Goal: Information Seeking & Learning: Learn about a topic

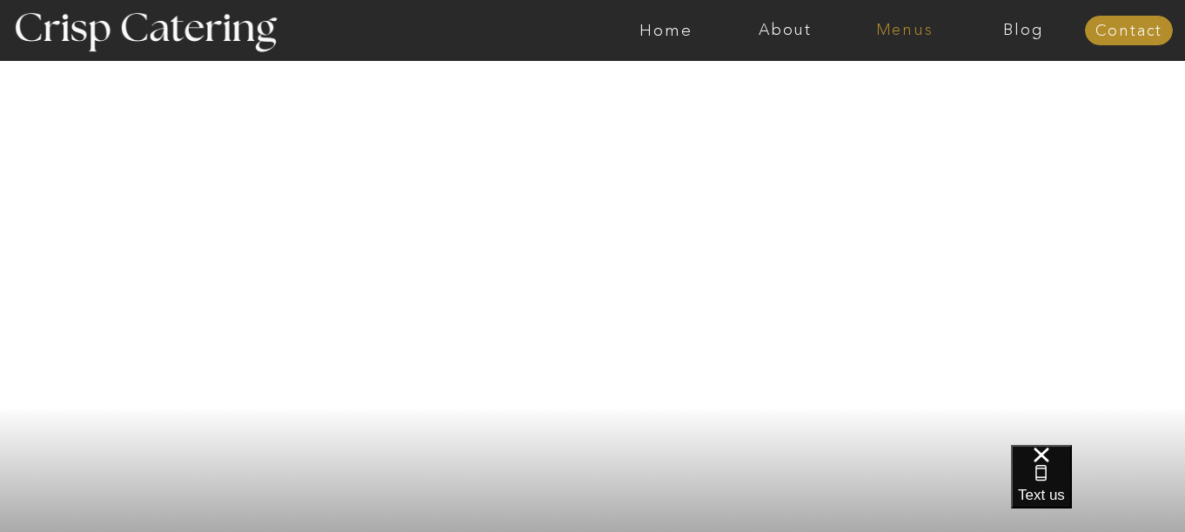
click at [912, 36] on nav "Menus" at bounding box center [904, 30] width 119 height 17
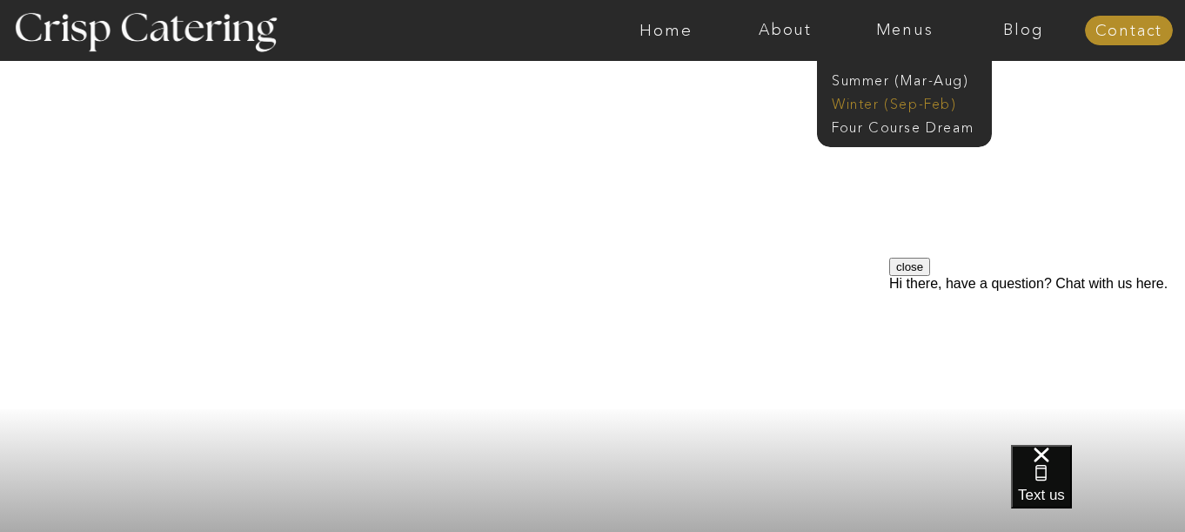
click at [872, 104] on nav "Winter (Sep-Feb)" at bounding box center [903, 102] width 143 height 17
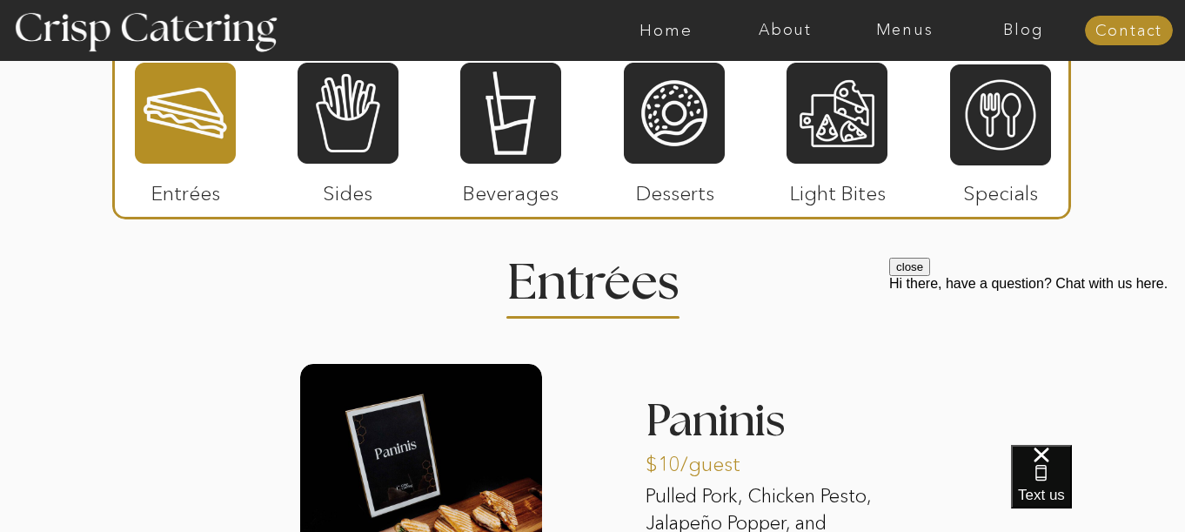
scroll to position [2081, 0]
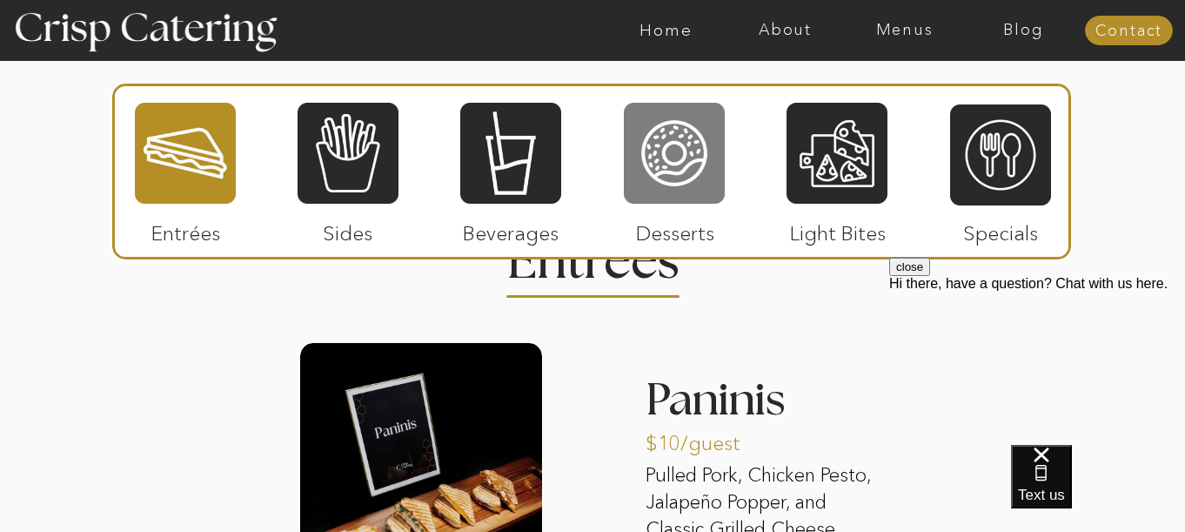
click at [686, 135] on div at bounding box center [674, 153] width 101 height 104
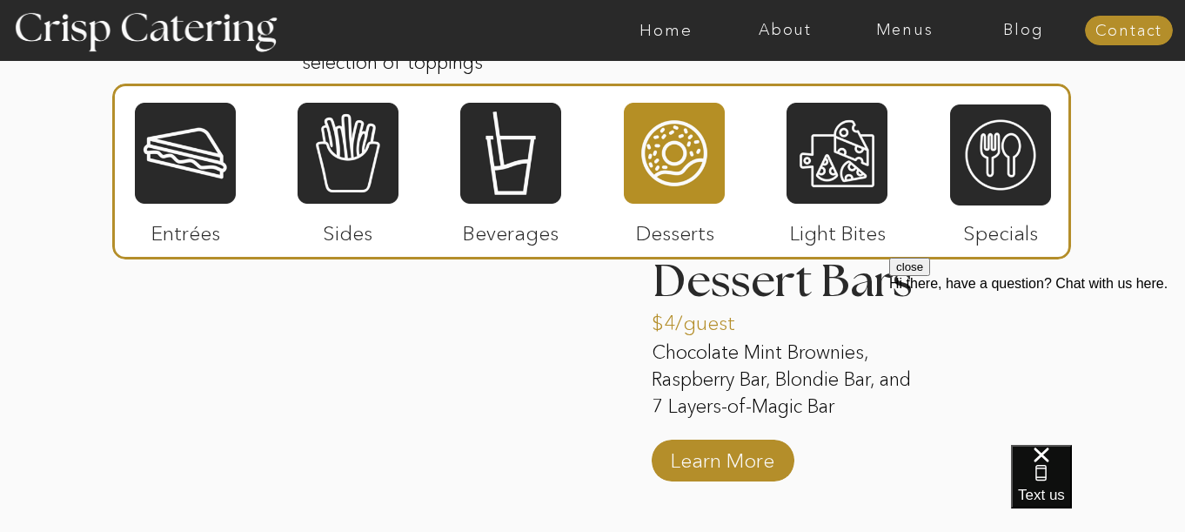
scroll to position [2901, 0]
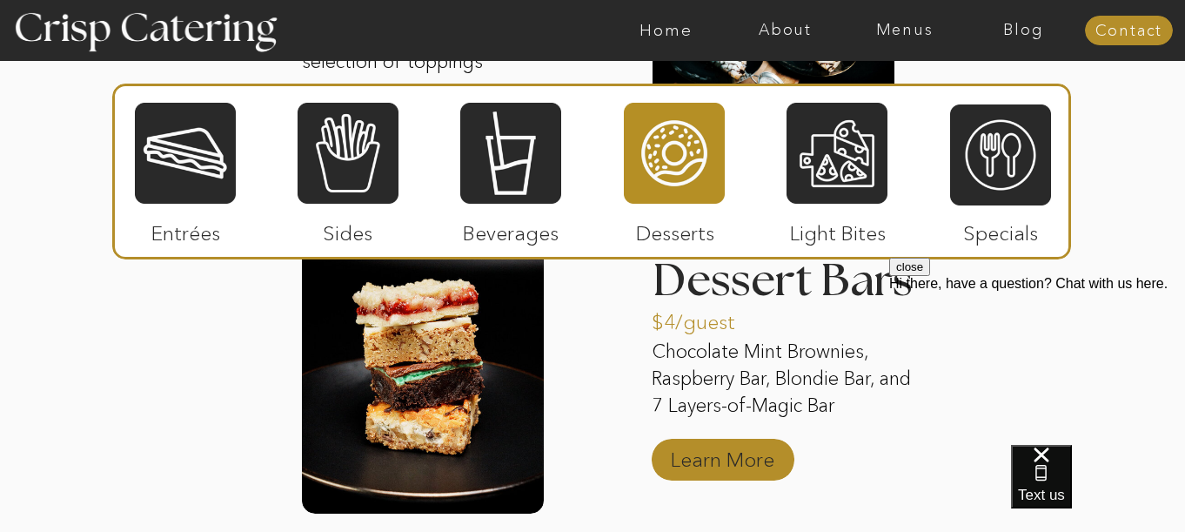
click at [745, 469] on p "Learn More" at bounding box center [723, 455] width 116 height 50
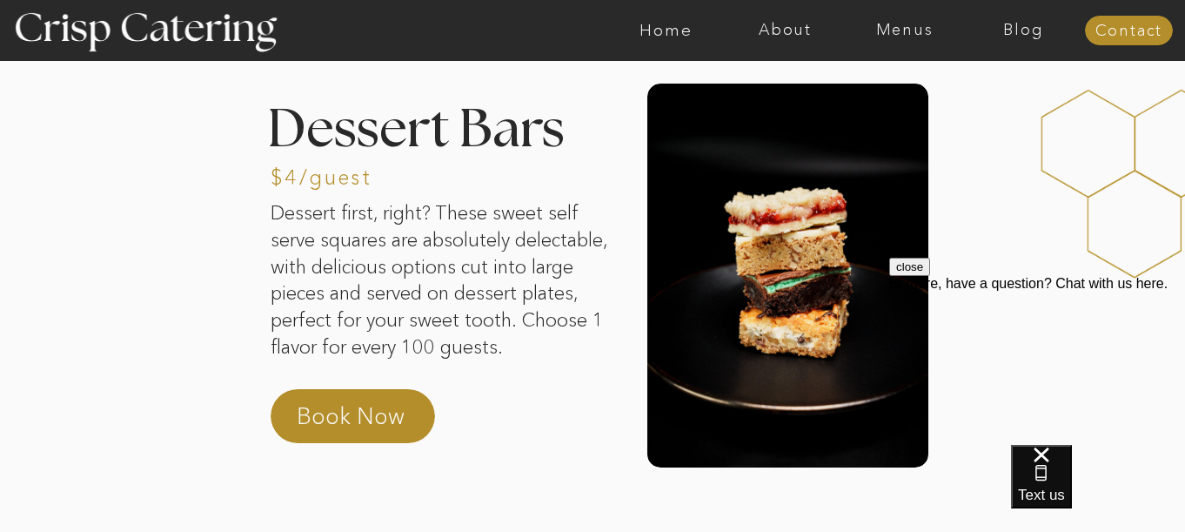
scroll to position [57, 0]
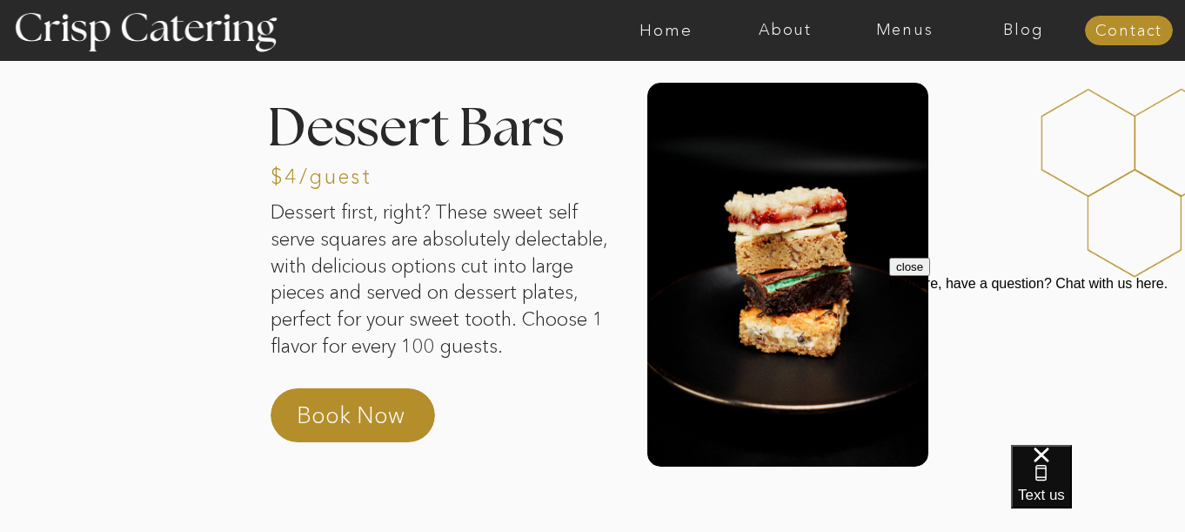
click at [930, 276] on button "close" at bounding box center [909, 267] width 41 height 18
